Goal: Browse casually: Explore the website without a specific task or goal

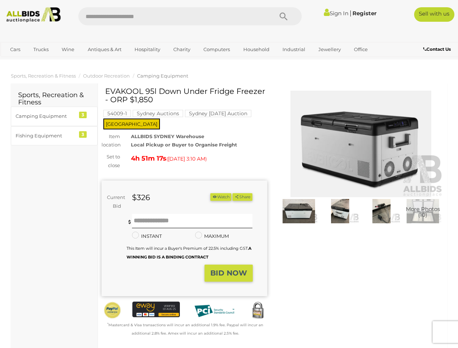
click at [229, 174] on div "EVAKOOL 95l Down Under Fridge Freezer - ORP $1,850 54009-1 Sydney Auctions [GEO…" at bounding box center [185, 212] width 166 height 251
click at [284, 16] on icon "Search" at bounding box center [284, 16] width 8 height 11
click at [15, 49] on link "Cars" at bounding box center [15, 50] width 20 height 12
click at [41, 49] on link "Trucks" at bounding box center [41, 50] width 25 height 12
click at [68, 49] on link "Wine" at bounding box center [68, 50] width 22 height 12
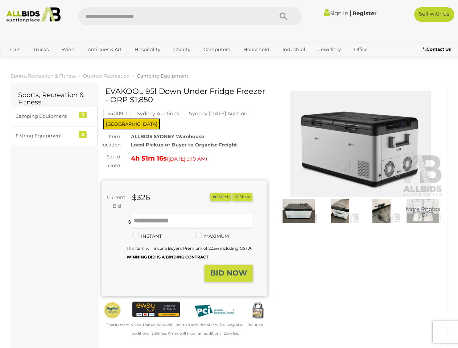
click at [104, 49] on link "Antiques & Art" at bounding box center [104, 50] width 43 height 12
click at [147, 49] on link "Hospitality" at bounding box center [147, 50] width 35 height 12
click at [181, 49] on link "Charity" at bounding box center [182, 50] width 26 height 12
click at [216, 49] on link "Computers" at bounding box center [217, 50] width 36 height 12
click at [255, 49] on link "Household" at bounding box center [257, 50] width 36 height 12
